Goal: Obtain resource: Download file/media

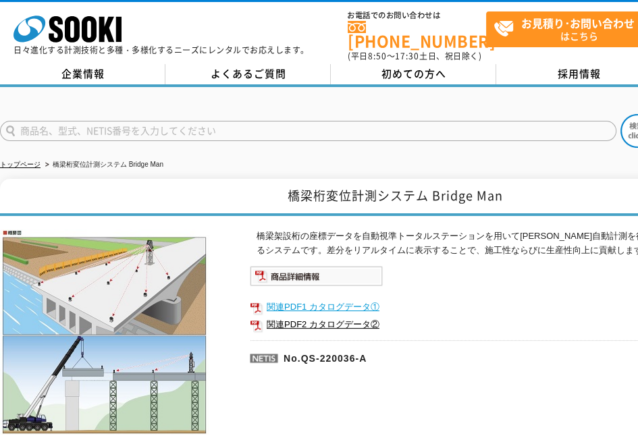
click at [316, 300] on link "関連PDF1 カタログデータ①" at bounding box center [520, 307] width 540 height 18
click at [318, 317] on link "関連PDF2 カタログデータ②" at bounding box center [520, 325] width 540 height 18
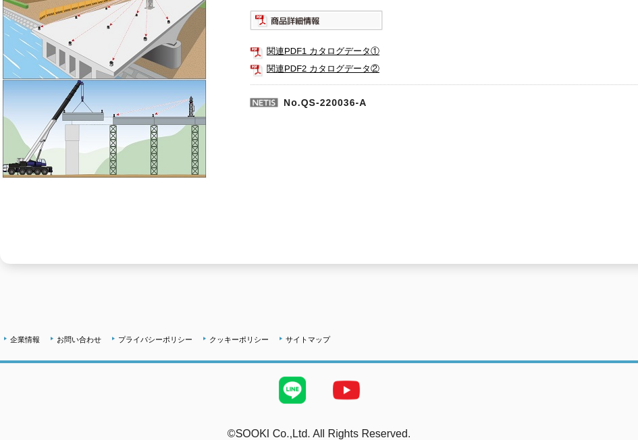
scroll to position [262, 0]
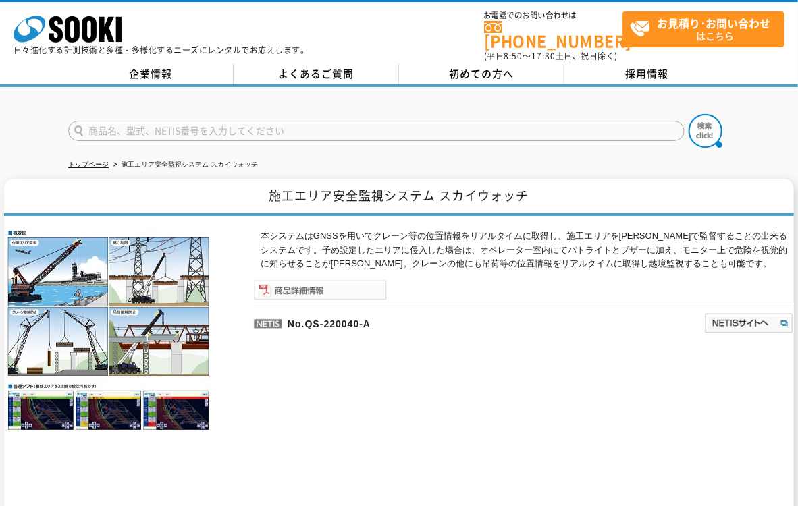
click at [318, 280] on img at bounding box center [320, 290] width 133 height 20
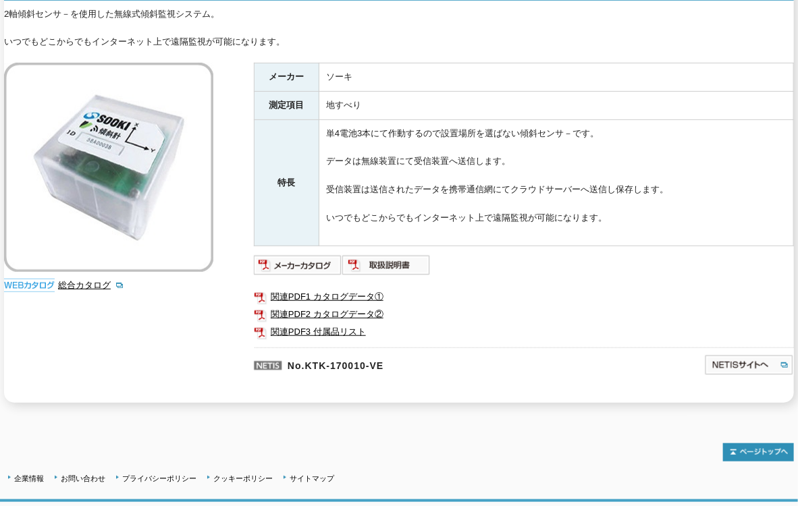
scroll to position [225, 0]
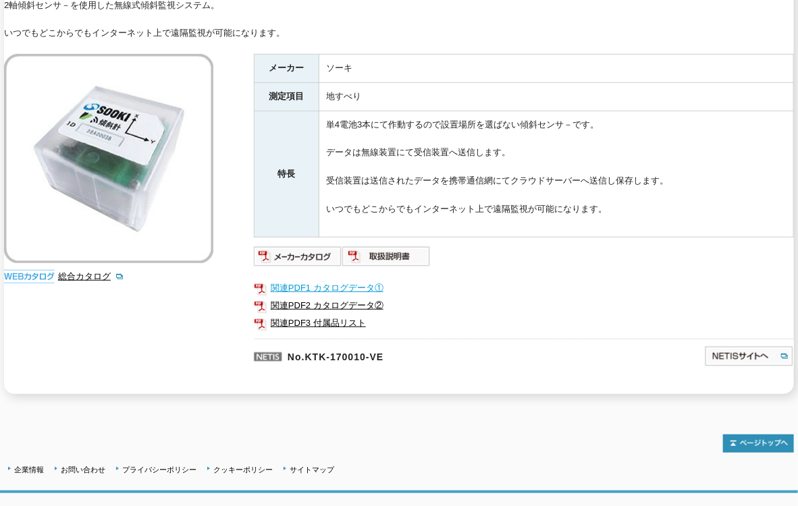
click at [292, 279] on link "関連PDF1 カタログデータ①" at bounding box center [524, 288] width 540 height 18
click at [315, 297] on link "関連PDF2 カタログデータ②" at bounding box center [524, 306] width 540 height 18
click at [319, 315] on link "関連PDF3 付属品リスト" at bounding box center [524, 324] width 540 height 18
